Goal: Task Accomplishment & Management: Use online tool/utility

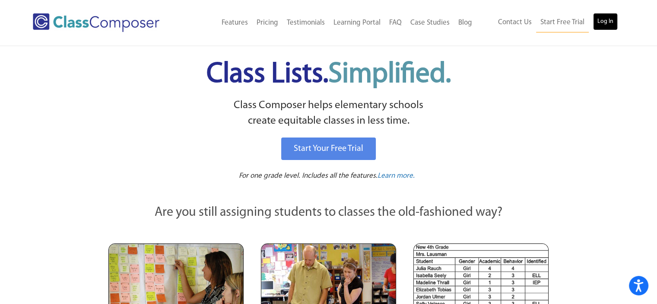
click at [601, 20] on link "Log In" at bounding box center [605, 21] width 25 height 17
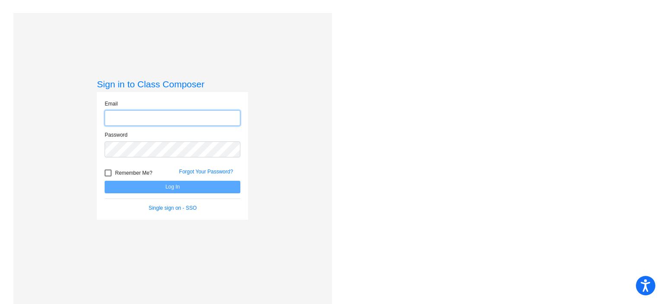
type input "kkey@rbbschools.net"
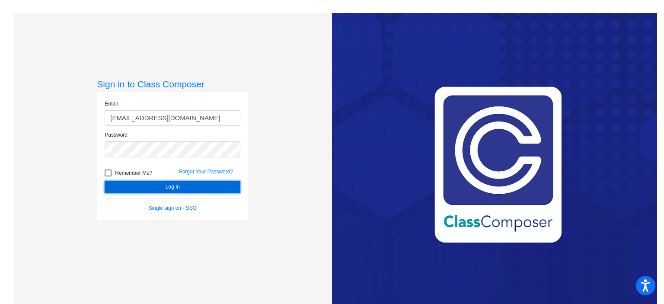
click at [147, 186] on button "Log In" at bounding box center [173, 187] width 136 height 13
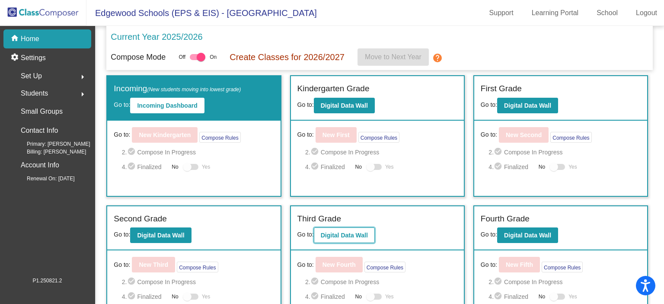
click at [349, 238] on button "Digital Data Wall" at bounding box center [344, 235] width 61 height 16
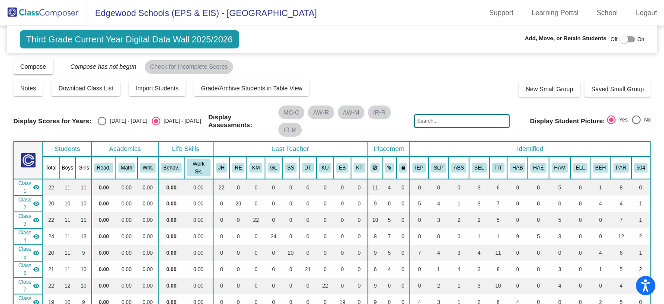
click at [107, 120] on div "2024 - 2025" at bounding box center [126, 121] width 41 height 8
click at [102, 125] on input "2024 - 2025" at bounding box center [102, 125] width 0 height 0
radio input "true"
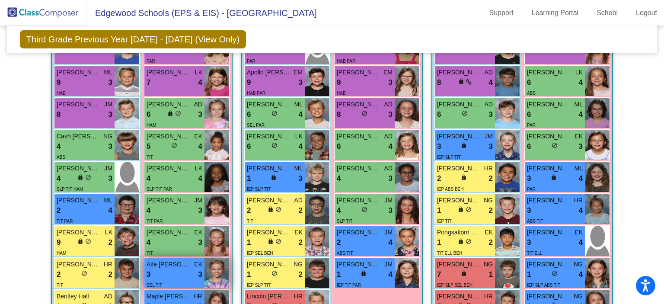
scroll to position [1294, 0]
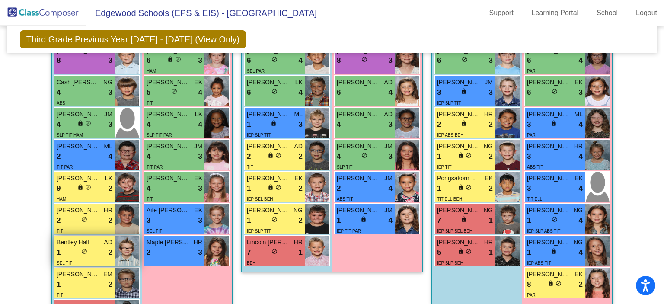
click at [96, 247] on div "1 lock do_not_disturb_alt 2" at bounding box center [85, 252] width 56 height 11
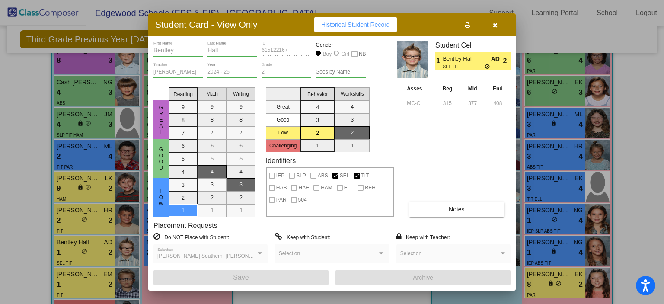
click at [371, 22] on span "Historical Student Record" at bounding box center [355, 24] width 69 height 7
